Goal: Find specific page/section: Find specific page/section

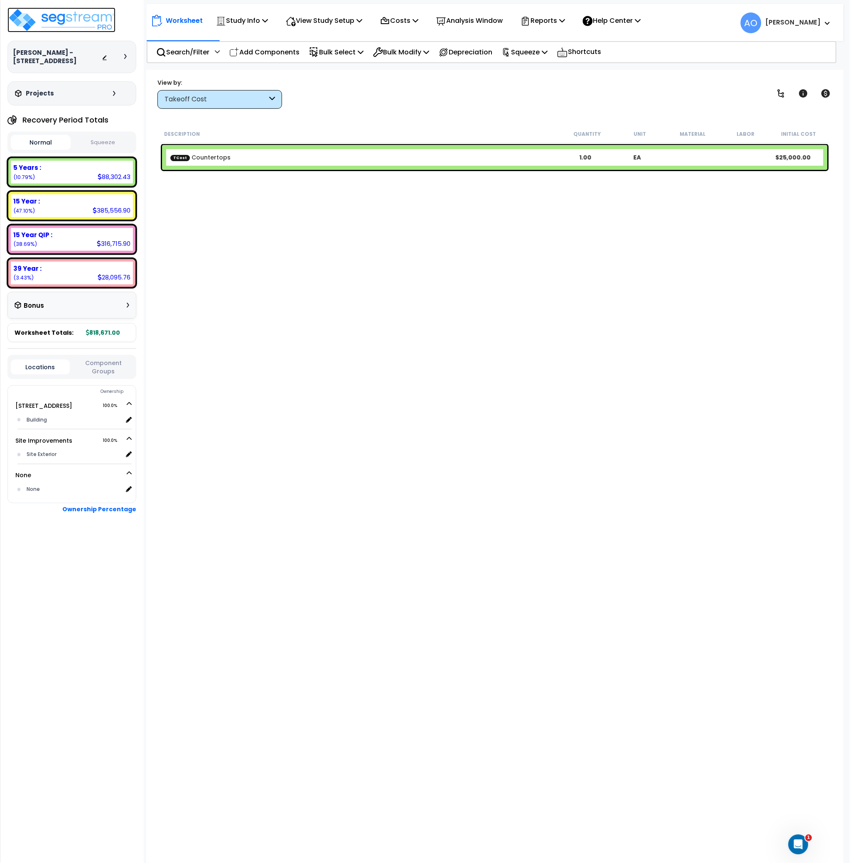
click at [34, 25] on img at bounding box center [61, 19] width 108 height 25
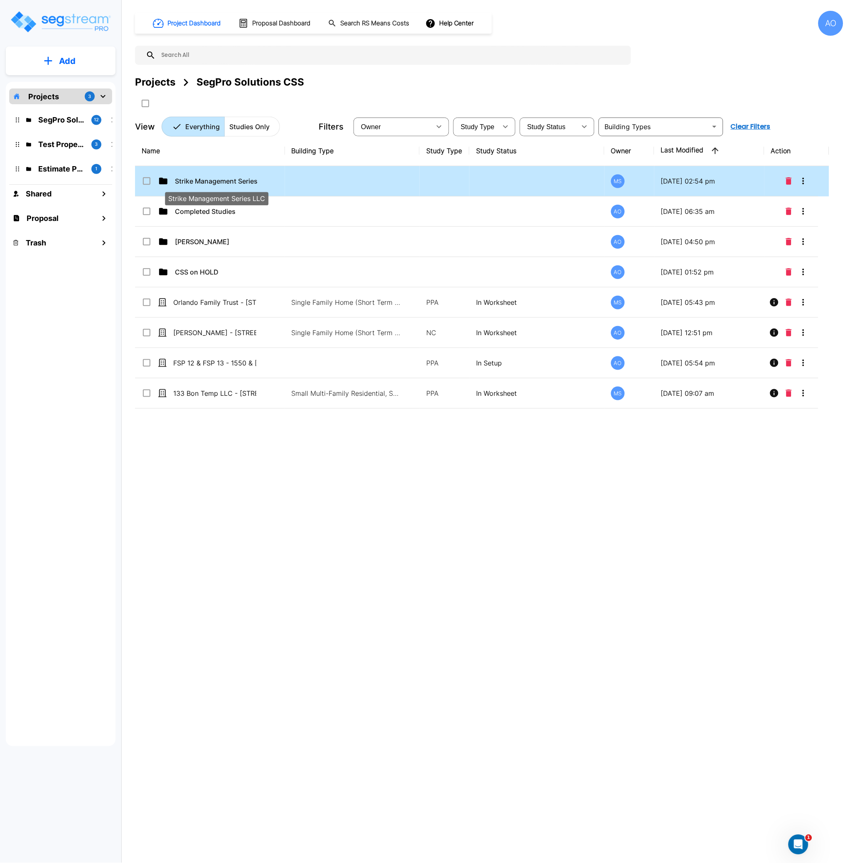
click at [224, 180] on p "Strike Management Series LLC" at bounding box center [216, 181] width 83 height 10
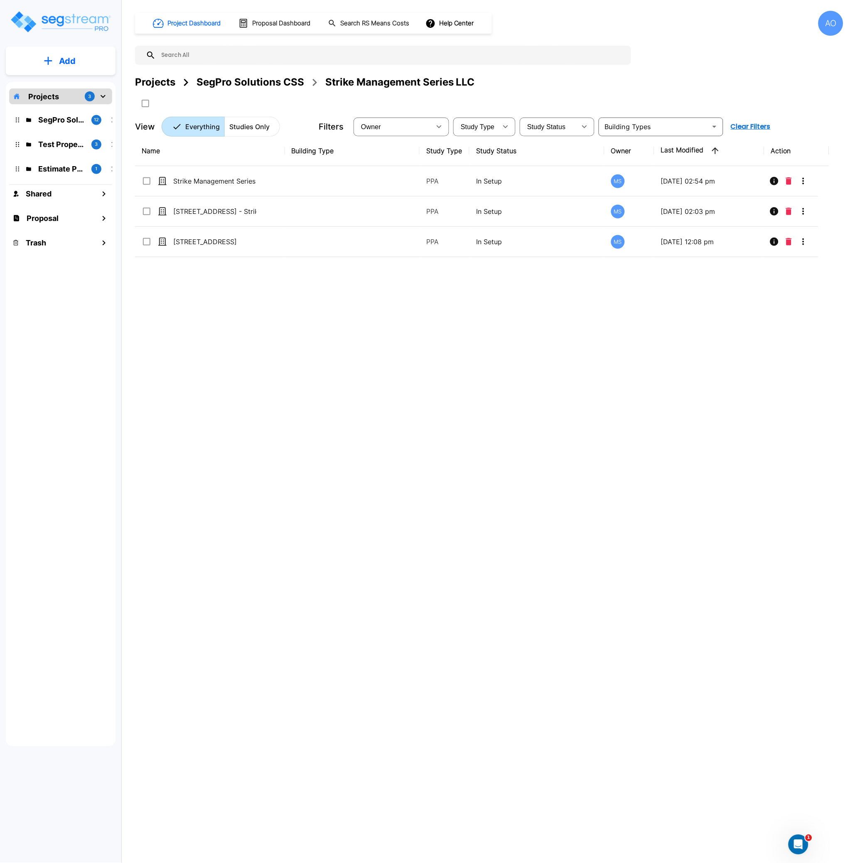
click at [349, 479] on div "Name Building Type Study Type Study Status Owner Last Modified Action Strike Ma…" at bounding box center [482, 403] width 694 height 535
click at [250, 373] on div "Name Building Type Study Type Study Status Owner Last Modified Action Strike Ma…" at bounding box center [482, 403] width 694 height 535
click at [250, 84] on div "SegPro Solutions CSS" at bounding box center [250, 82] width 108 height 15
